Goal: Task Accomplishment & Management: Manage account settings

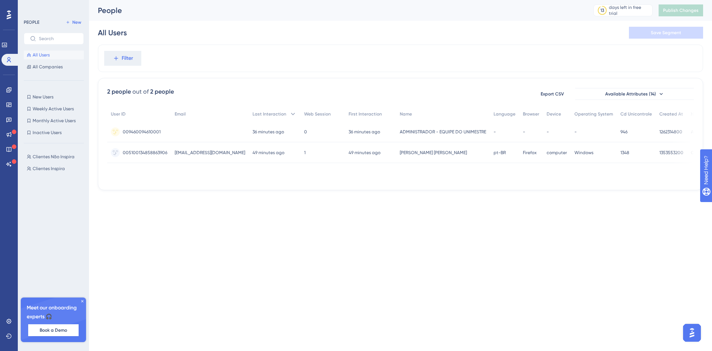
click at [396, 57] on div "Filter" at bounding box center [401, 58] width 606 height 27
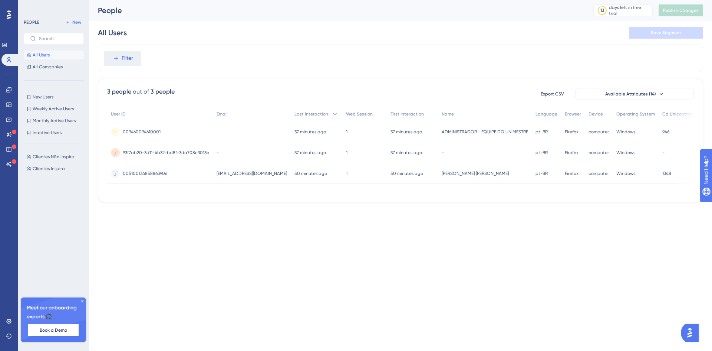
click at [180, 151] on span "93f7ab20-3d11-4b32-bd8f-3da708c3013c" at bounding box center [166, 153] width 86 height 6
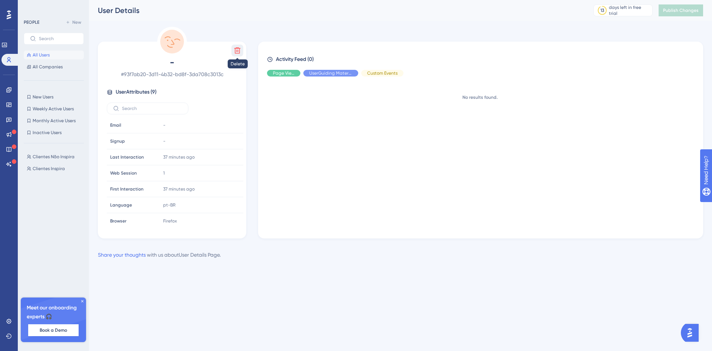
click at [236, 50] on icon at bounding box center [237, 50] width 6 height 6
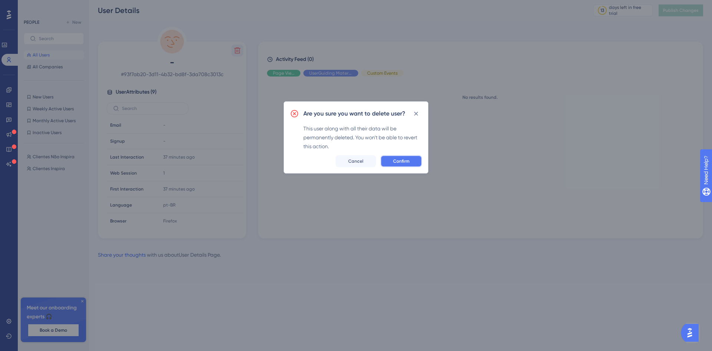
click at [404, 163] on span "Confirm" at bounding box center [401, 161] width 16 height 6
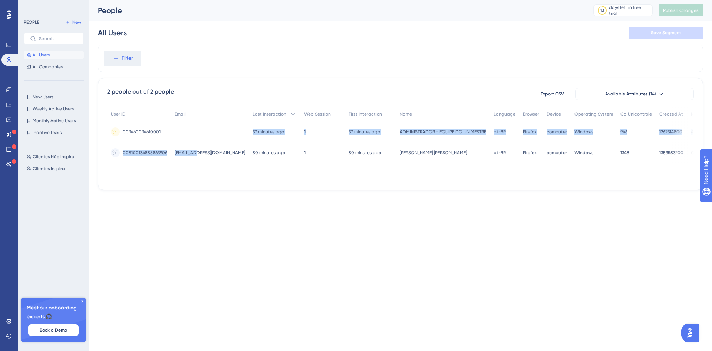
click at [196, 147] on div "User ID Email Last Interaction Web Session First Interaction Name Language Brow…" at bounding box center [400, 134] width 587 height 56
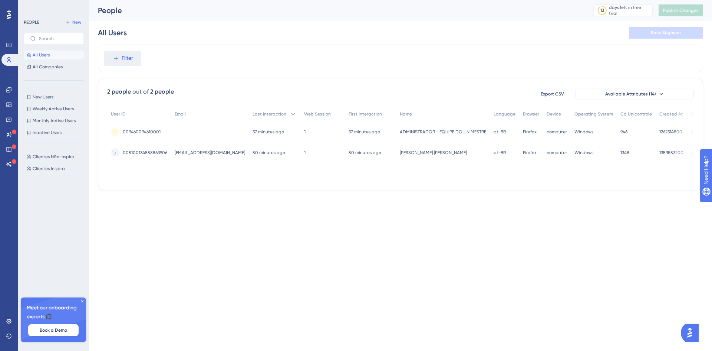
click at [214, 134] on div at bounding box center [210, 131] width 78 height 21
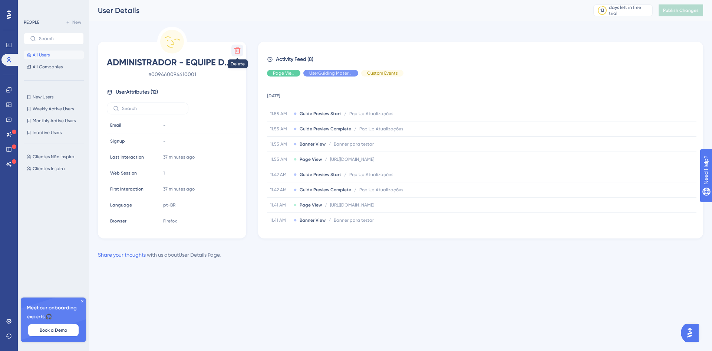
click at [238, 52] on icon at bounding box center [237, 50] width 6 height 6
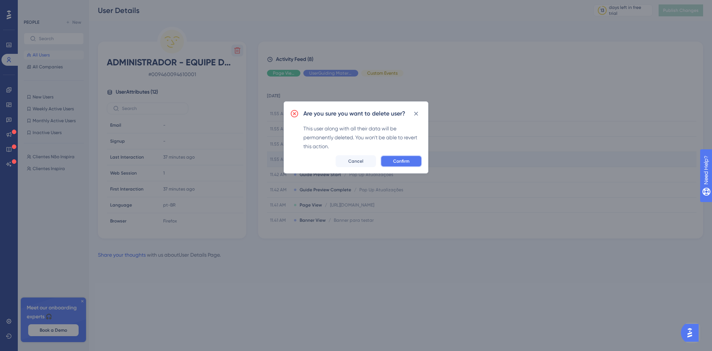
drag, startPoint x: 409, startPoint y: 160, endPoint x: 404, endPoint y: 165, distance: 7.6
click at [409, 160] on span "Confirm" at bounding box center [401, 161] width 16 height 6
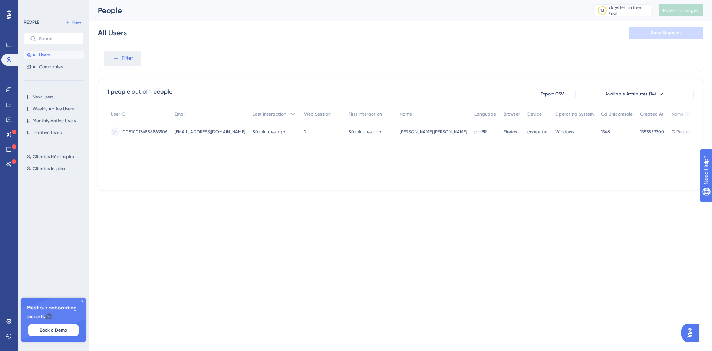
click at [206, 131] on span "[EMAIL_ADDRESS][DOMAIN_NAME]" at bounding box center [210, 132] width 70 height 6
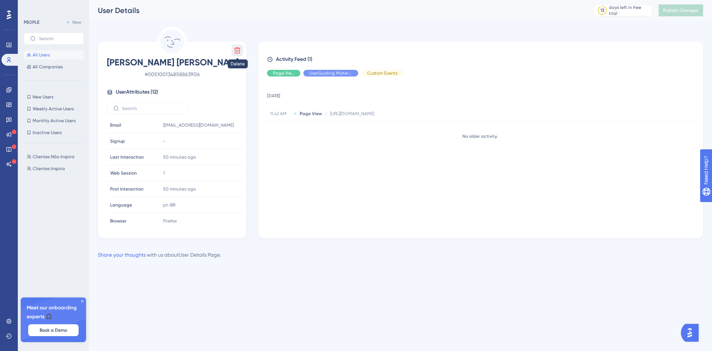
click at [241, 52] on button at bounding box center [238, 51] width 12 height 12
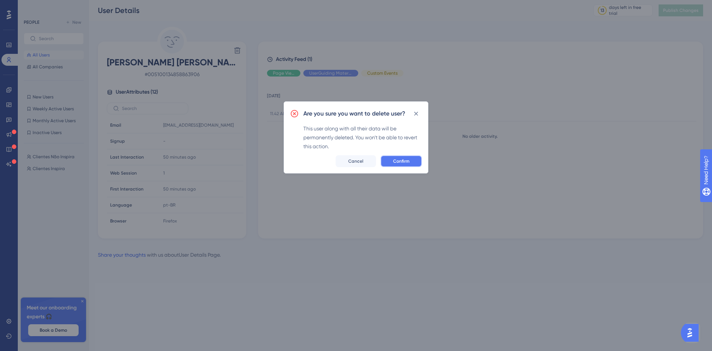
click at [410, 161] on button "Confirm" at bounding box center [402, 161] width 42 height 12
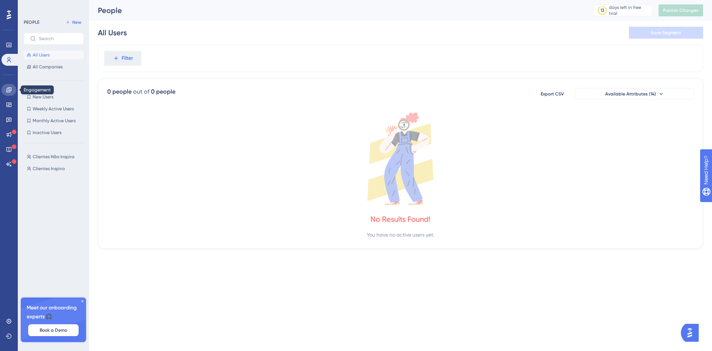
click at [9, 86] on link at bounding box center [8, 90] width 15 height 12
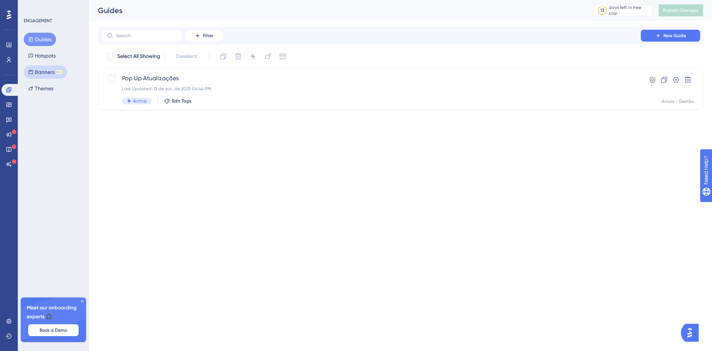
click at [41, 74] on button "Banners BETA" at bounding box center [45, 71] width 43 height 13
click at [41, 88] on button "Themes" at bounding box center [41, 88] width 34 height 13
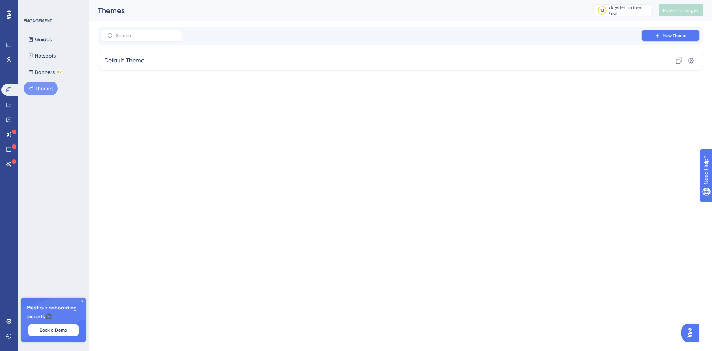
click at [688, 37] on button "New Theme" at bounding box center [670, 36] width 59 height 12
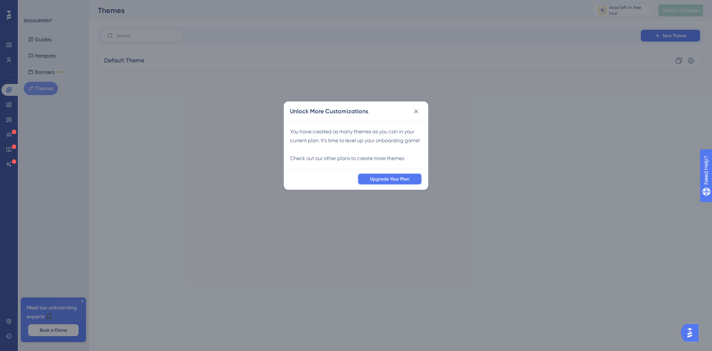
click at [401, 182] on span "Upgrade Your Plan" at bounding box center [389, 179] width 39 height 6
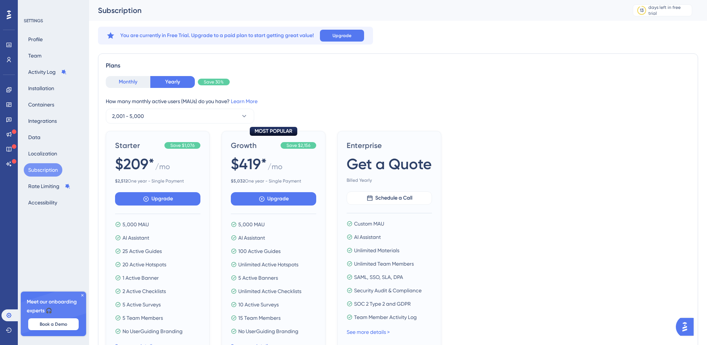
click at [134, 82] on button "Monthly" at bounding box center [128, 82] width 45 height 12
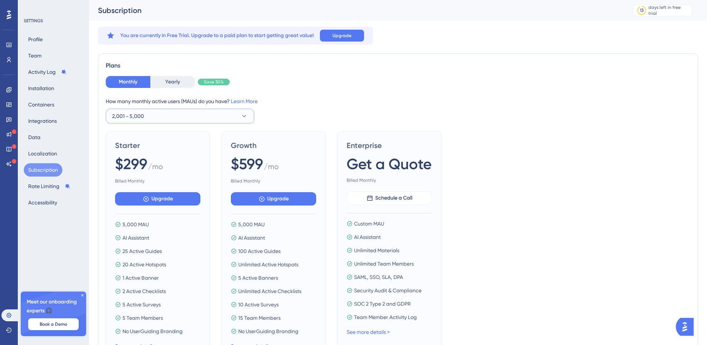
click at [219, 111] on button "2,001 - 5,000" at bounding box center [180, 116] width 148 height 15
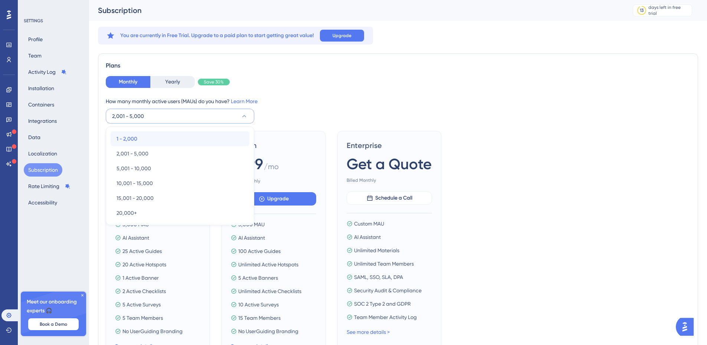
click at [158, 140] on div "1 - 2,000 1 - 2,000" at bounding box center [180, 138] width 127 height 15
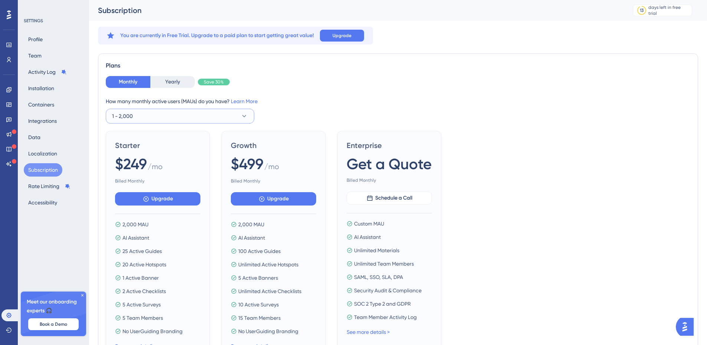
click at [197, 116] on button "1 - 2,000" at bounding box center [180, 116] width 148 height 15
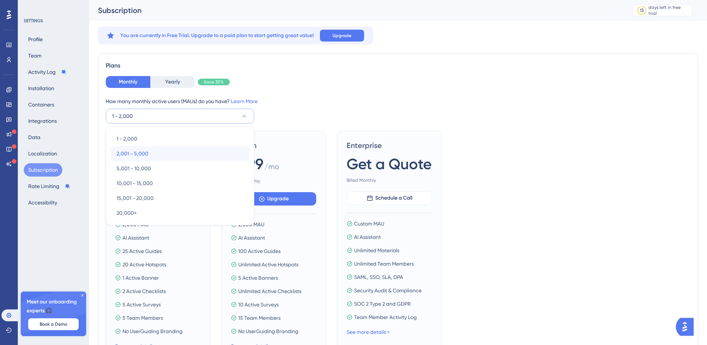
click at [155, 150] on div "2,001 - 5,000 2,001 - 5,000" at bounding box center [180, 153] width 127 height 15
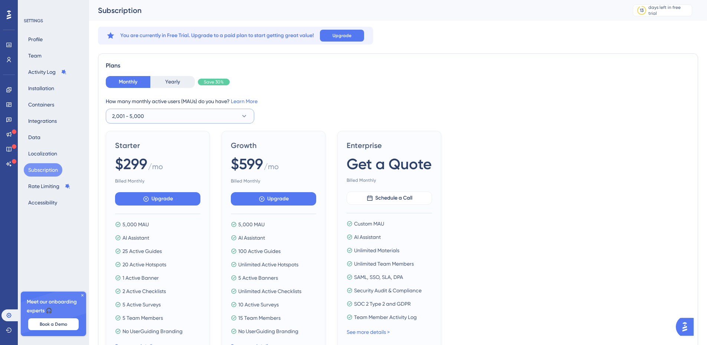
click at [201, 117] on button "2,001 - 5,000" at bounding box center [180, 116] width 148 height 15
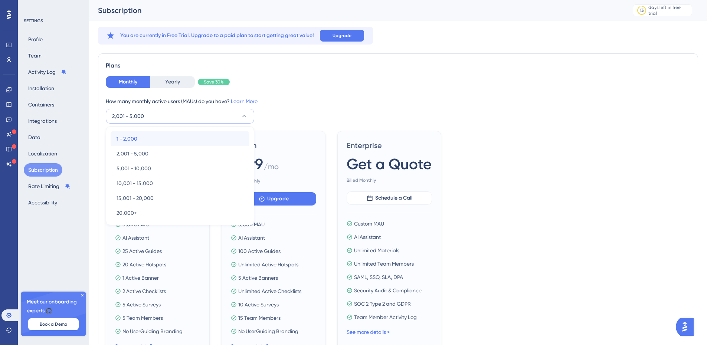
click at [160, 141] on div "1 - 2,000 1 - 2,000" at bounding box center [180, 138] width 127 height 15
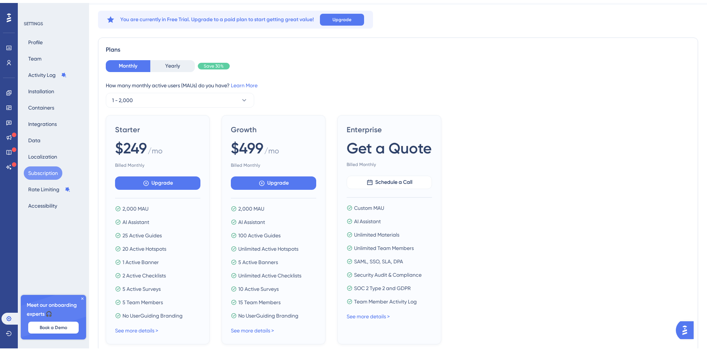
scroll to position [37, 0]
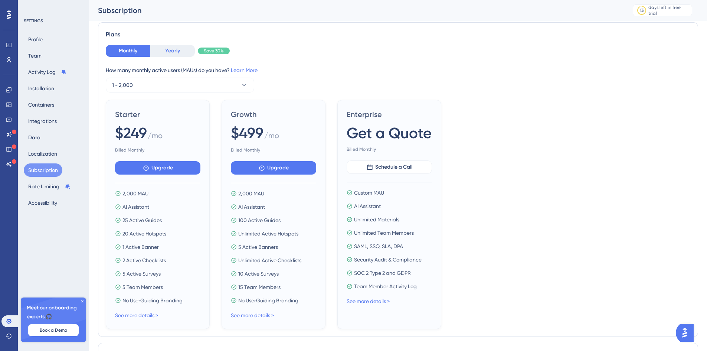
click at [168, 48] on button "Yearly" at bounding box center [172, 51] width 45 height 12
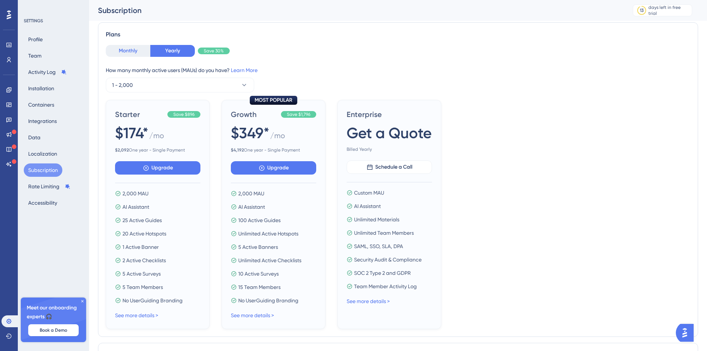
click at [125, 51] on button "Monthly" at bounding box center [128, 51] width 45 height 12
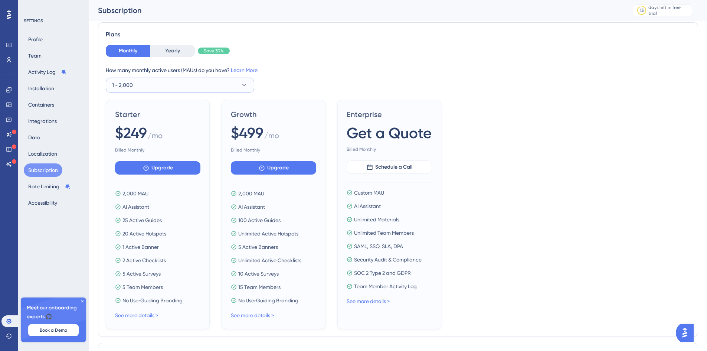
click at [173, 87] on button "1 - 2,000" at bounding box center [180, 85] width 148 height 15
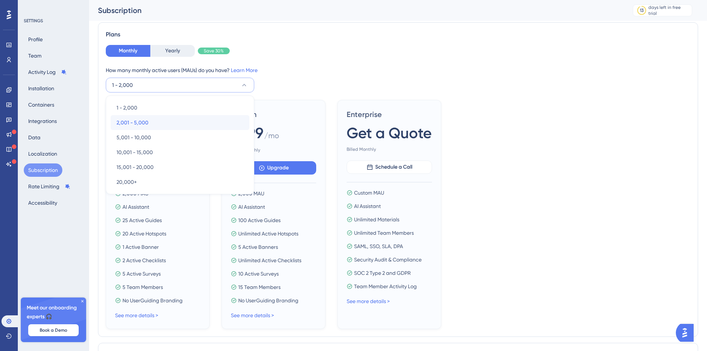
click at [155, 119] on div "2,001 - 5,000 2,001 - 5,000" at bounding box center [180, 122] width 127 height 15
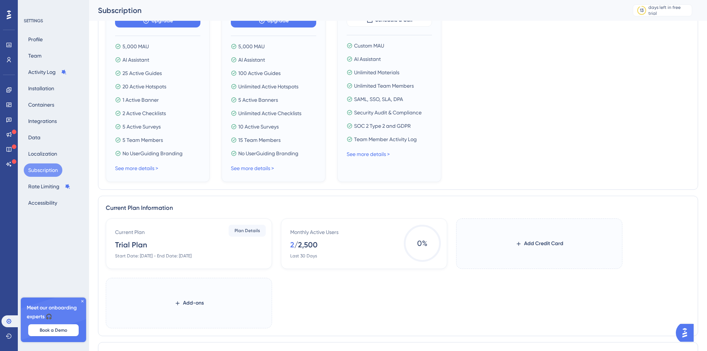
scroll to position [186, 0]
drag, startPoint x: 125, startPoint y: 153, endPoint x: 172, endPoint y: 152, distance: 47.1
click at [163, 151] on span "No UserGuiding Branding" at bounding box center [152, 151] width 60 height 9
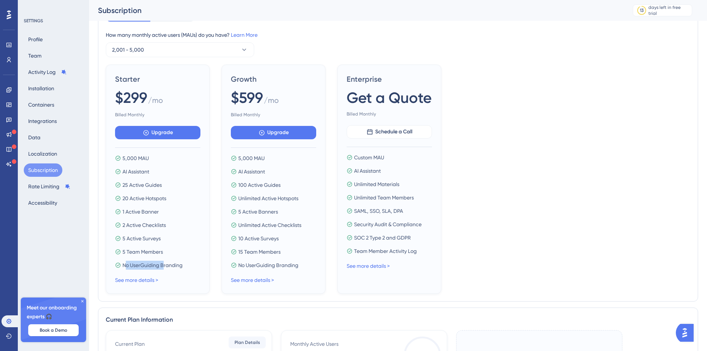
scroll to position [37, 0]
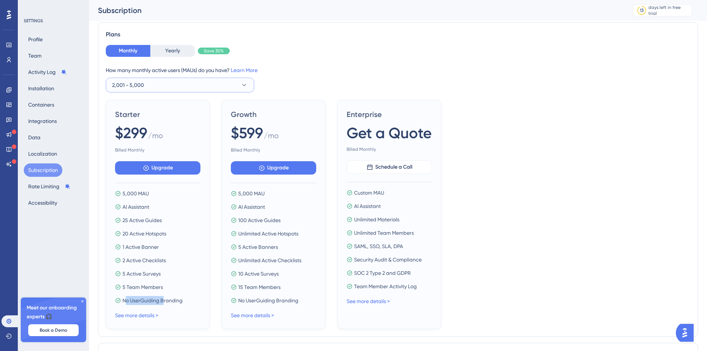
click at [164, 83] on button "2,001 - 5,000" at bounding box center [180, 85] width 148 height 15
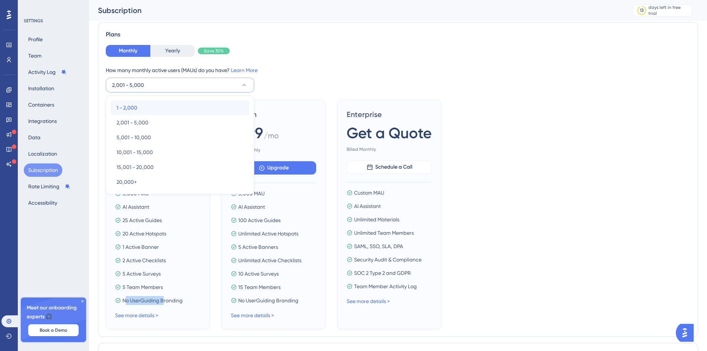
click at [146, 102] on div "1 - 2,000 1 - 2,000" at bounding box center [180, 107] width 127 height 15
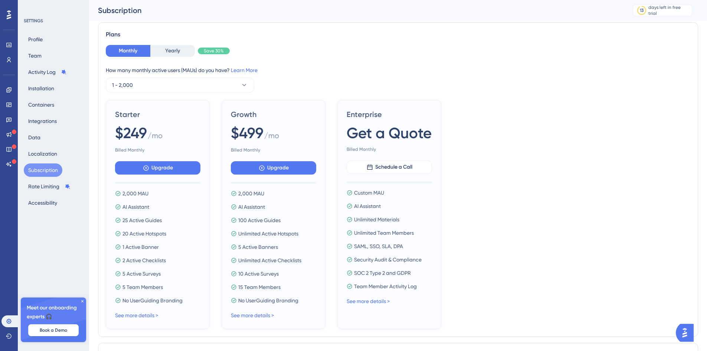
click at [435, 53] on div "Monthly Yearly Save 30%" at bounding box center [398, 51] width 584 height 12
drag, startPoint x: 124, startPoint y: 302, endPoint x: 183, endPoint y: 299, distance: 58.7
click at [183, 299] on span "No UserGuiding Branding" at bounding box center [152, 300] width 60 height 9
copy span "No UserGuiding Branding"
click at [150, 89] on button "1 - 2,000" at bounding box center [180, 85] width 148 height 15
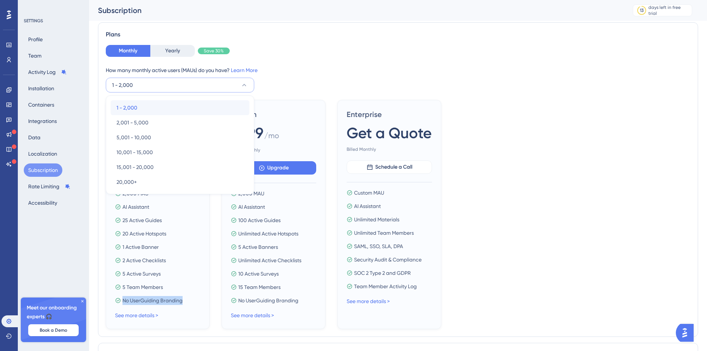
click at [179, 109] on div "1 - 2,000 1 - 2,000" at bounding box center [180, 107] width 127 height 15
